Goal: Navigation & Orientation: Find specific page/section

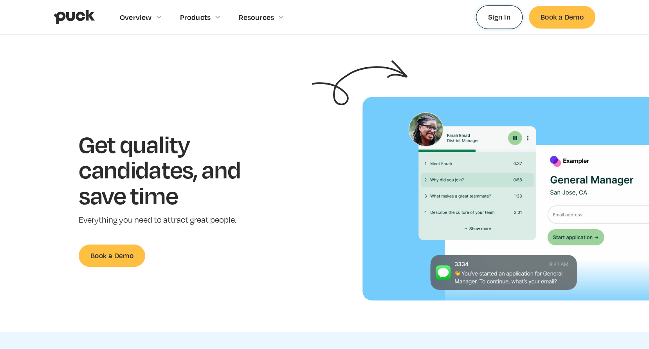
click at [502, 19] on link "Sign In" at bounding box center [499, 16] width 47 height 23
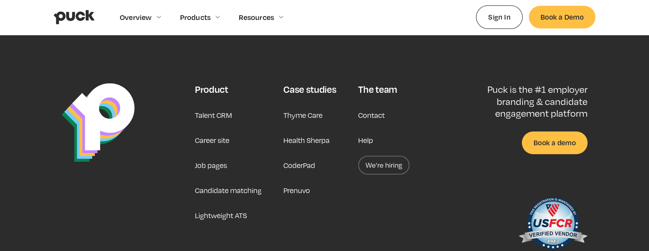
scroll to position [2115, 0]
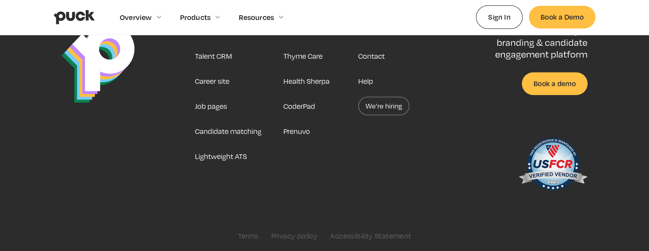
click at [364, 78] on link "Help" at bounding box center [365, 81] width 15 height 19
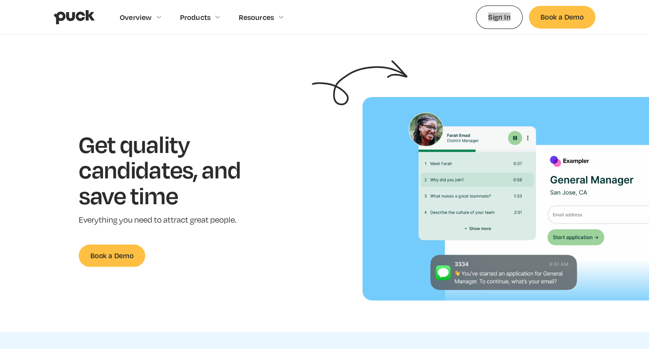
drag, startPoint x: 505, startPoint y: 16, endPoint x: 551, endPoint y: 65, distance: 67.0
click at [0, 0] on div "Overview Overview Overview How Puck drives candidate quality Explore Team Profi…" at bounding box center [324, 17] width 649 height 35
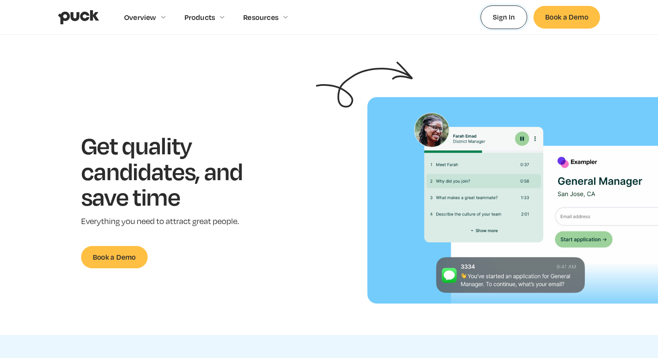
click at [496, 15] on link "Sign In" at bounding box center [503, 16] width 47 height 23
